Goal: Navigation & Orientation: Find specific page/section

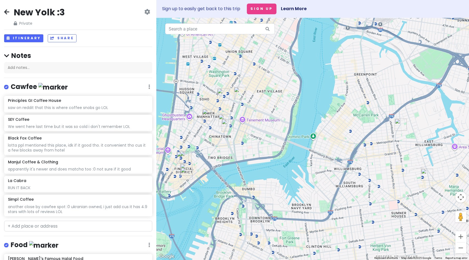
drag, startPoint x: 194, startPoint y: 153, endPoint x: 210, endPoint y: 152, distance: 16.2
click at [211, 152] on div at bounding box center [312, 139] width 313 height 242
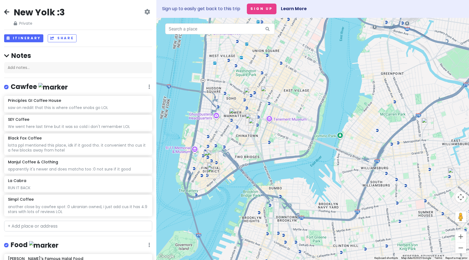
drag, startPoint x: 187, startPoint y: 156, endPoint x: 221, endPoint y: 155, distance: 34.0
click at [216, 155] on img "Simpl Coffee" at bounding box center [209, 157] width 12 height 12
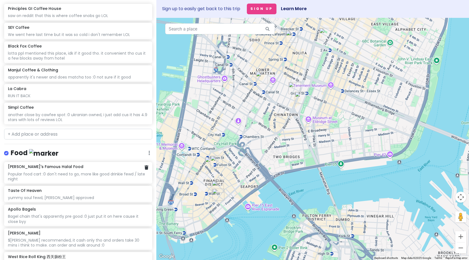
scroll to position [96, 0]
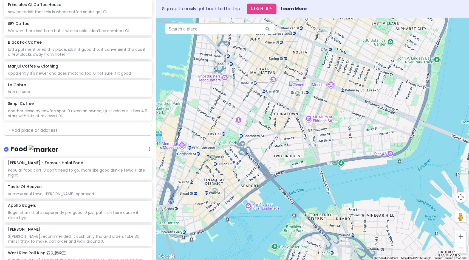
drag, startPoint x: 185, startPoint y: 151, endPoint x: 197, endPoint y: 142, distance: 14.6
click at [197, 142] on div "To navigate, press the arrow keys." at bounding box center [312, 139] width 313 height 242
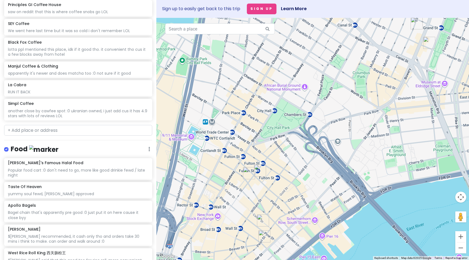
click at [256, 174] on img "Apollo Bagels" at bounding box center [260, 170] width 12 height 12
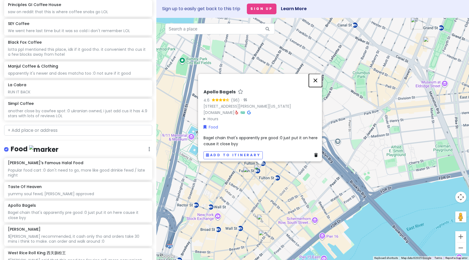
click at [316, 78] on button "Close" at bounding box center [315, 80] width 13 height 13
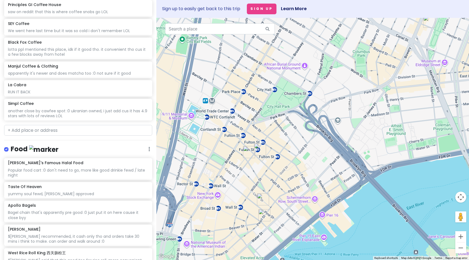
drag, startPoint x: 256, startPoint y: 205, endPoint x: 256, endPoint y: 177, distance: 27.7
click at [256, 176] on div at bounding box center [312, 139] width 313 height 242
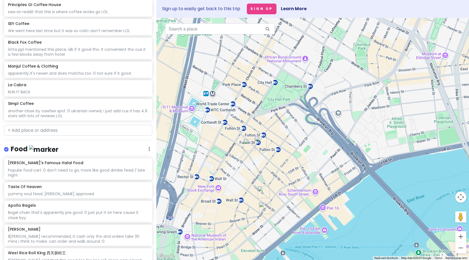
click at [261, 193] on img "Black Fox Coffee" at bounding box center [264, 192] width 12 height 12
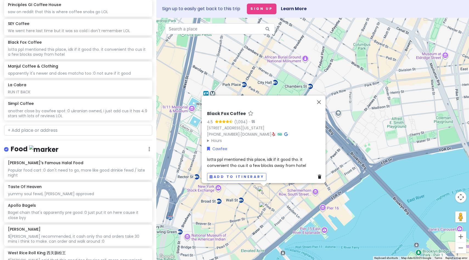
click at [250, 191] on div "Black Fox Coffee 4.5 (1,094) · [STREET_ADDRESS][US_STATE] [PHONE_NUMBER] · [DOM…" at bounding box center [312, 139] width 313 height 242
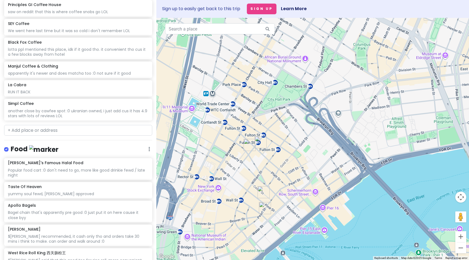
click at [249, 146] on img "Simpl Coffee" at bounding box center [250, 145] width 12 height 12
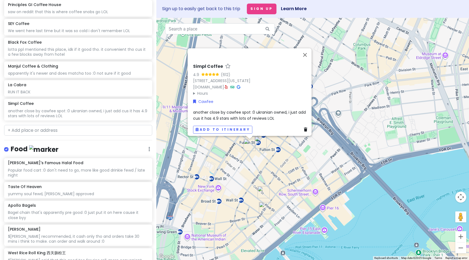
click at [275, 164] on div "Simpl Coffee 4.9 (612) [STREET_ADDRESS][US_STATE] [DOMAIN_NAME] · Hours [DATE] …" at bounding box center [312, 139] width 313 height 242
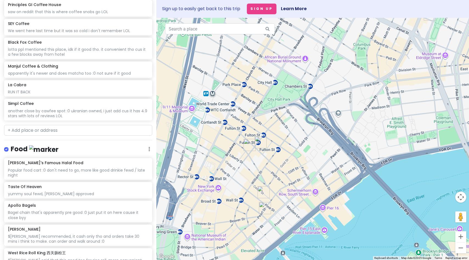
click at [252, 147] on img "Simpl Coffee" at bounding box center [250, 145] width 12 height 12
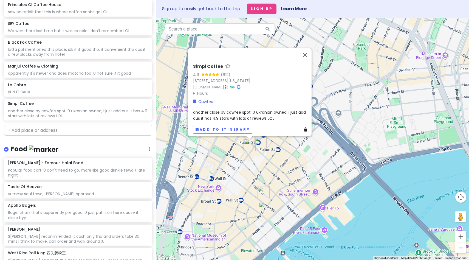
click at [296, 156] on div "Simpl Coffee 4.9 (612) [STREET_ADDRESS][US_STATE] [DOMAIN_NAME] · Hours [DATE] …" at bounding box center [312, 139] width 313 height 242
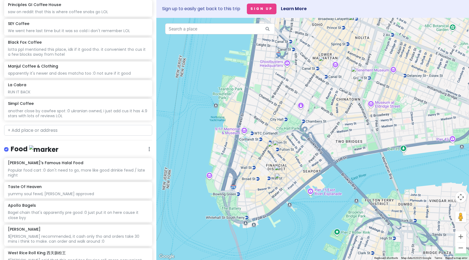
click at [324, 60] on img "Manjul Coffee & Clothing" at bounding box center [324, 62] width 12 height 12
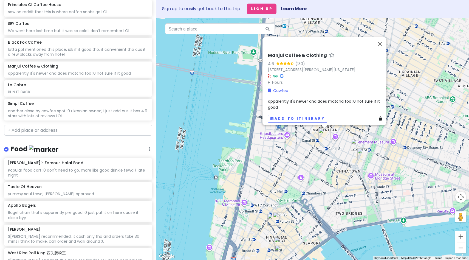
click at [359, 148] on img "Yi Ji Shi Mo" at bounding box center [357, 144] width 12 height 12
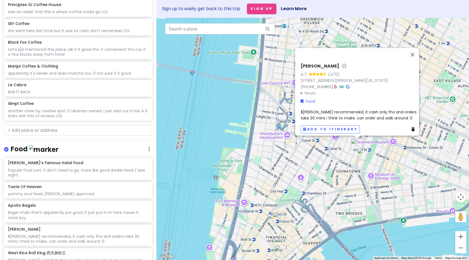
click at [363, 154] on img "West Rice Roll King 西关肠粉王" at bounding box center [363, 154] width 12 height 12
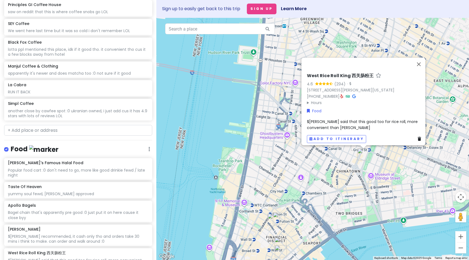
click at [381, 160] on div "West Rice Roll King 西关肠粉王 4.6 (294) · [STREET_ADDRESS][PERSON_NAME][US_STATE] […" at bounding box center [312, 139] width 313 height 242
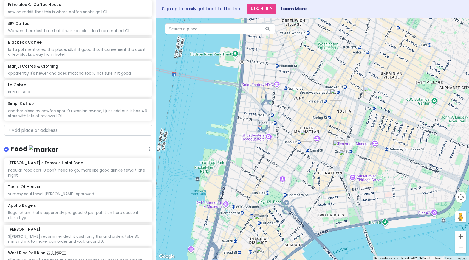
drag, startPoint x: 385, startPoint y: 161, endPoint x: 365, endPoint y: 162, distance: 20.0
click at [365, 162] on div at bounding box center [312, 139] width 313 height 242
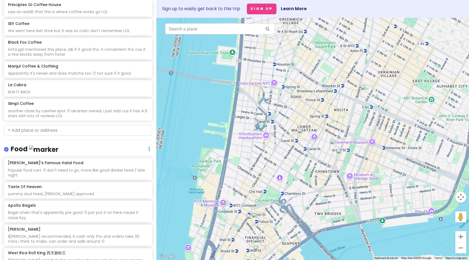
click at [367, 90] on img "Win Son Bakery" at bounding box center [367, 91] width 12 height 12
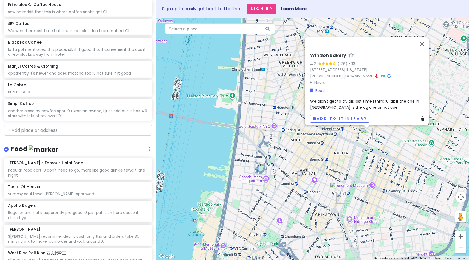
click at [349, 160] on div "Win Son Bakery 4.2 (176) · [STREET_ADDRESS][US_STATE] [PHONE_NUMBER] · [DOMAIN_…" at bounding box center [312, 139] width 313 height 242
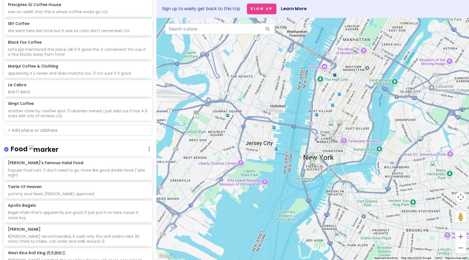
drag, startPoint x: 377, startPoint y: 100, endPoint x: 355, endPoint y: 89, distance: 24.3
click at [355, 90] on div at bounding box center [312, 139] width 313 height 242
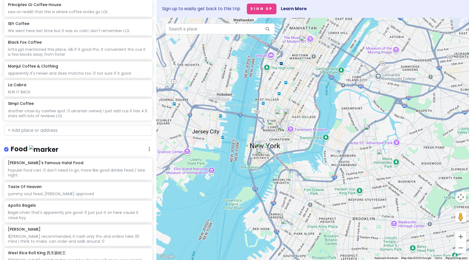
drag, startPoint x: 362, startPoint y: 145, endPoint x: 302, endPoint y: 132, distance: 61.2
click at [302, 132] on div at bounding box center [312, 139] width 313 height 242
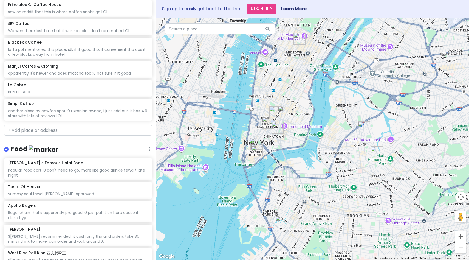
click at [363, 128] on img "Taste Of Heaven" at bounding box center [364, 127] width 12 height 12
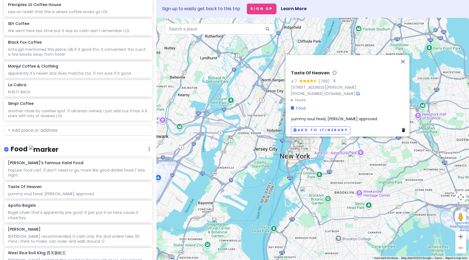
click at [302, 183] on div "Taste Of Heaven 4.7 (768) · [STREET_ADDRESS][PERSON_NAME] [PHONE_NUMBER] · [DOM…" at bounding box center [312, 139] width 313 height 242
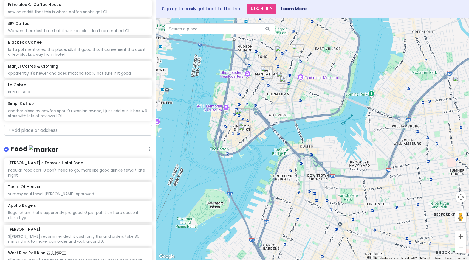
drag, startPoint x: 257, startPoint y: 117, endPoint x: 259, endPoint y: 127, distance: 10.4
click at [259, 127] on div at bounding box center [312, 139] width 313 height 242
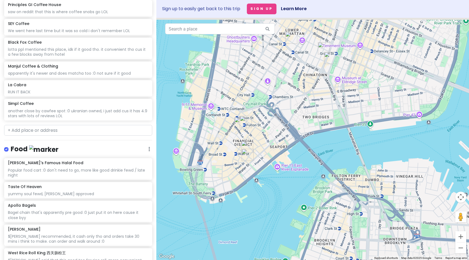
drag, startPoint x: 253, startPoint y: 95, endPoint x: 253, endPoint y: 134, distance: 39.2
click at [253, 135] on div at bounding box center [312, 139] width 313 height 242
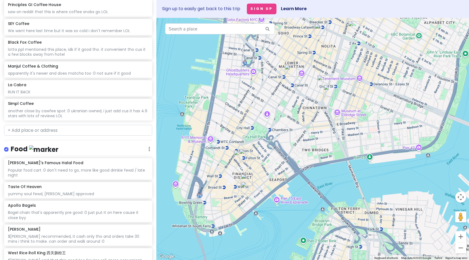
drag, startPoint x: 251, startPoint y: 104, endPoint x: 250, endPoint y: 123, distance: 18.4
click at [250, 123] on div at bounding box center [312, 139] width 313 height 242
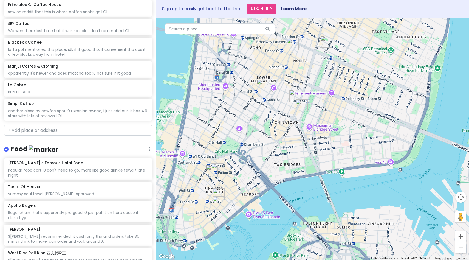
drag, startPoint x: 297, startPoint y: 117, endPoint x: 268, endPoint y: 131, distance: 31.9
click at [268, 131] on div at bounding box center [312, 139] width 313 height 242
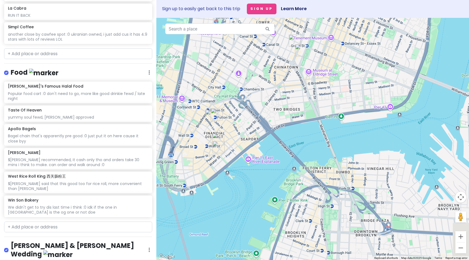
drag, startPoint x: 217, startPoint y: 138, endPoint x: 210, endPoint y: 57, distance: 81.2
click at [210, 57] on div at bounding box center [312, 139] width 313 height 242
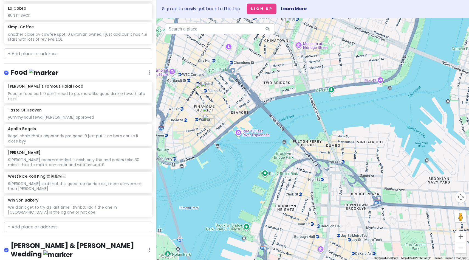
click at [207, 86] on img "Simpl Coffee" at bounding box center [201, 89] width 12 height 12
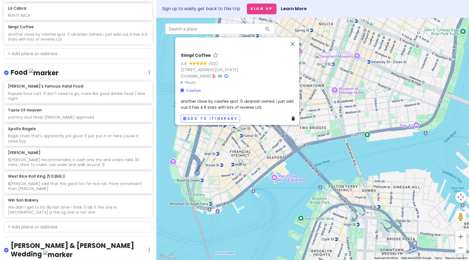
click at [245, 132] on img "Apollo Bagels" at bounding box center [243, 132] width 12 height 12
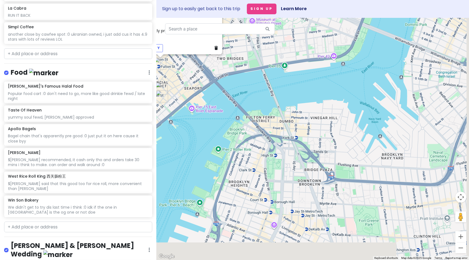
drag, startPoint x: 301, startPoint y: 148, endPoint x: 212, endPoint y: 73, distance: 116.0
click at [212, 73] on div "Apollo Bagels 4.6 (96) · [STREET_ADDRESS][PERSON_NAME][US_STATE] [DOMAIN_NAME] …" at bounding box center [312, 139] width 313 height 242
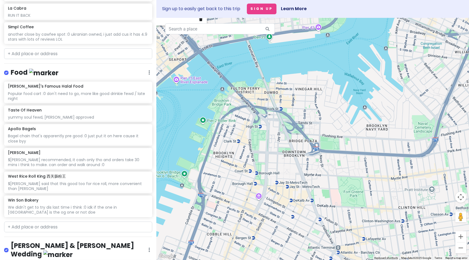
drag, startPoint x: 306, startPoint y: 140, endPoint x: 257, endPoint y: 76, distance: 80.4
click at [257, 76] on div "Apollo Bagels 4.6 (96) · [STREET_ADDRESS][PERSON_NAME][US_STATE] [DOMAIN_NAME] …" at bounding box center [312, 139] width 313 height 242
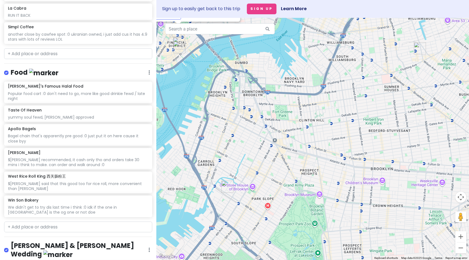
click at [225, 185] on img "Principles GI Coffee House" at bounding box center [227, 186] width 12 height 12
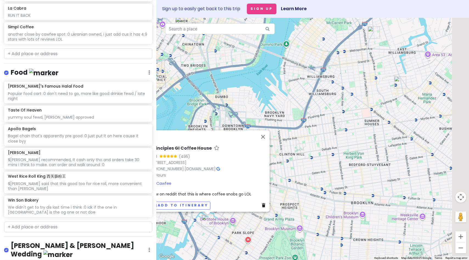
drag, startPoint x: 378, startPoint y: 103, endPoint x: 316, endPoint y: 179, distance: 98.6
click at [316, 179] on div "Principles GI Coffee House 4.8 (495) [STREET_ADDRESS] [PHONE_NUMBER] · [DOMAIN_…" at bounding box center [312, 139] width 313 height 242
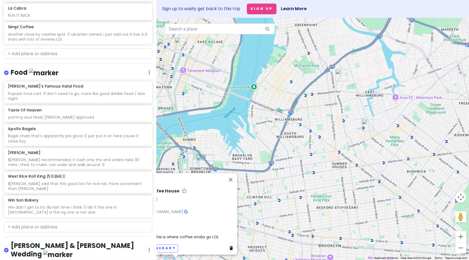
click at [339, 77] on img "Taste Of Heaven" at bounding box center [341, 75] width 12 height 12
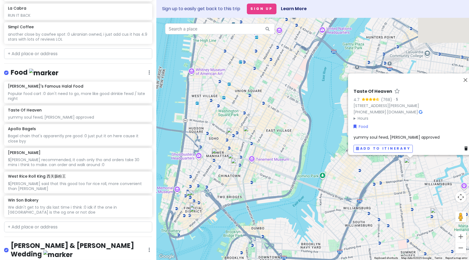
drag, startPoint x: 320, startPoint y: 163, endPoint x: 401, endPoint y: 205, distance: 91.3
click at [401, 205] on div "Taste Of Heaven 4.7 (768) · [STREET_ADDRESS][PERSON_NAME] [PHONE_NUMBER] · [DOM…" at bounding box center [312, 139] width 313 height 242
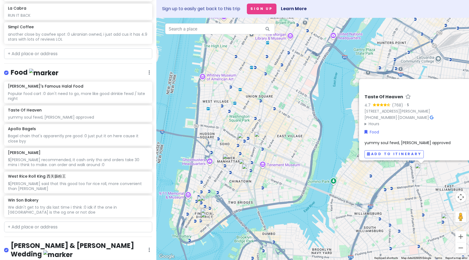
click at [259, 136] on img "Win Son Bakery" at bounding box center [260, 138] width 12 height 12
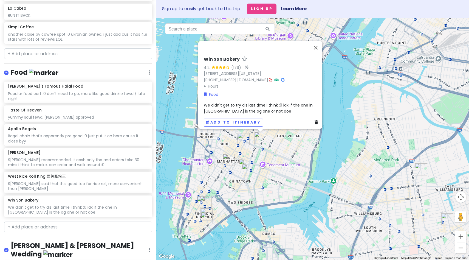
click at [244, 162] on img "Yi Ji Shi Mo" at bounding box center [245, 165] width 12 height 12
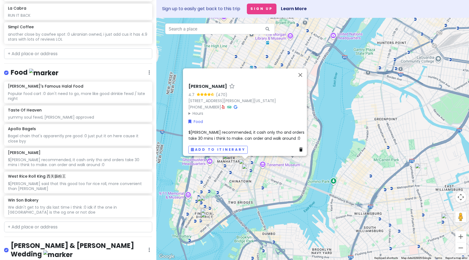
click at [249, 171] on img "West Rice Roll King 西关肠粉王" at bounding box center [248, 170] width 12 height 12
